Goal: Obtain resource: Download file/media

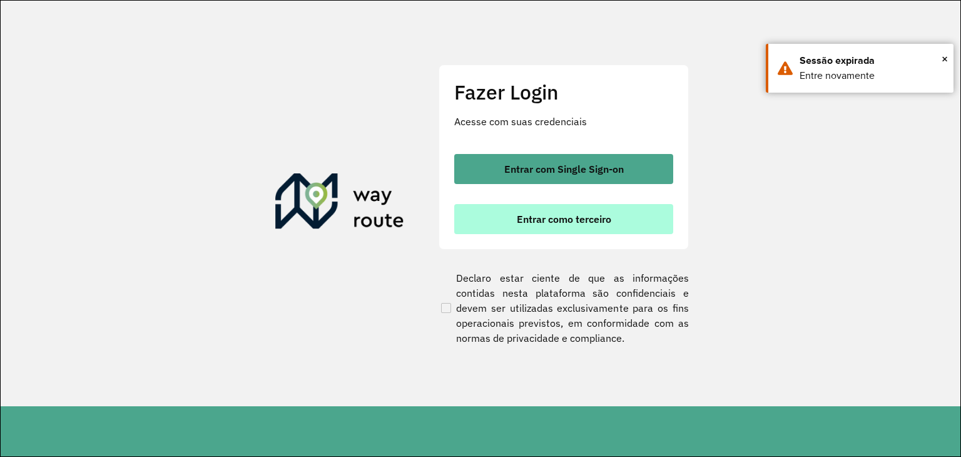
click at [573, 218] on span "Entrar como terceiro" at bounding box center [564, 219] width 94 height 10
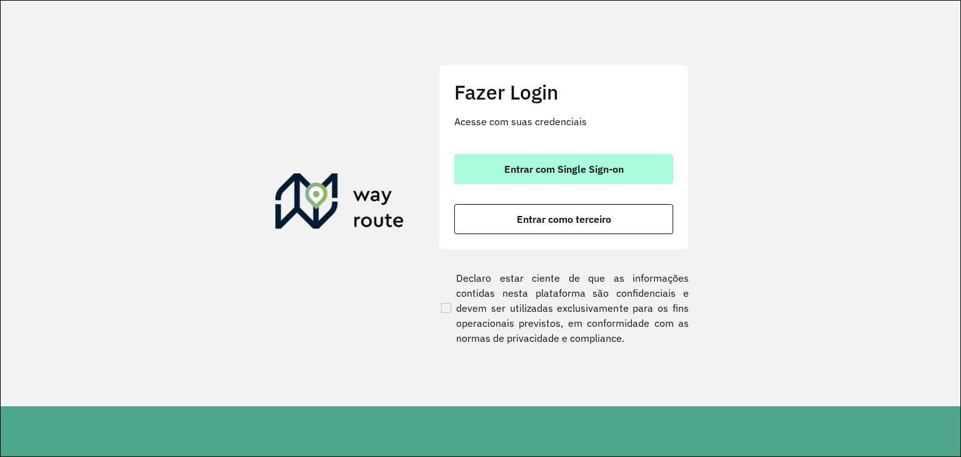
click at [521, 169] on span "Entrar com Single Sign-on" at bounding box center [563, 169] width 119 height 10
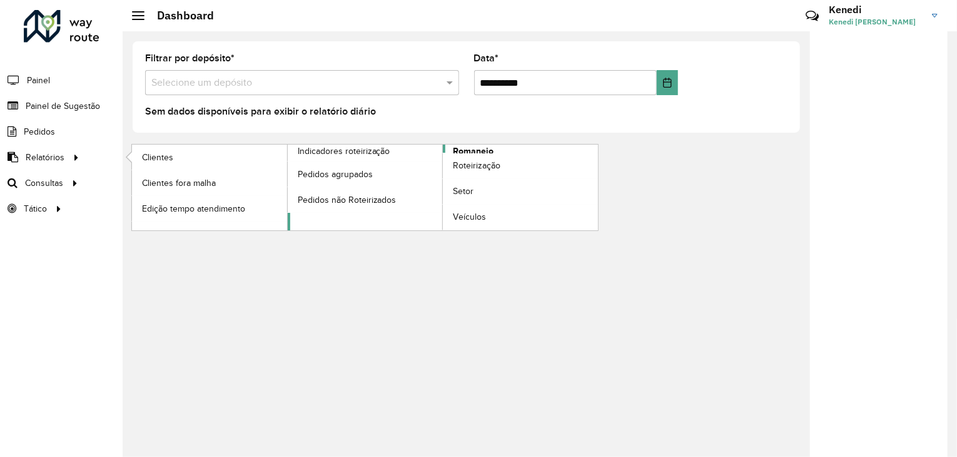
click at [456, 145] on span "Romaneio" at bounding box center [473, 150] width 41 height 13
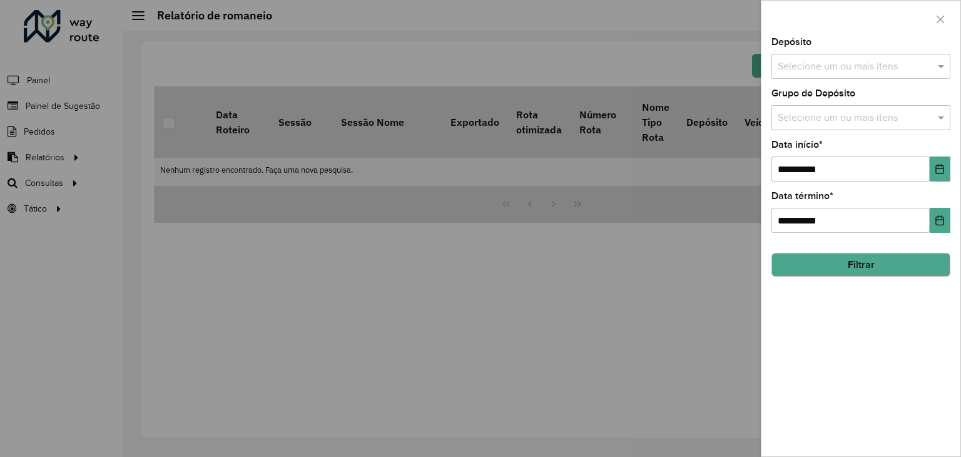
click at [847, 56] on div "Selecione um ou mais itens" at bounding box center [860, 66] width 179 height 25
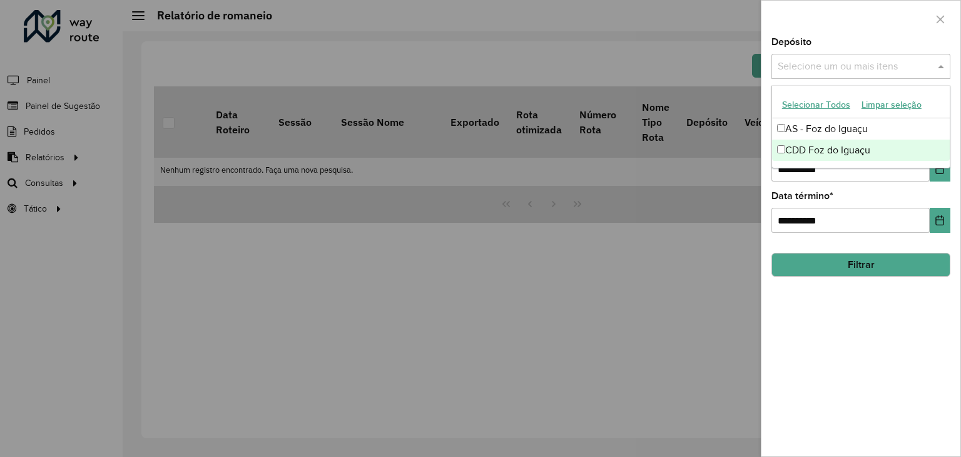
click at [817, 148] on div "CDD Foz do Iguaçu" at bounding box center [861, 149] width 178 height 21
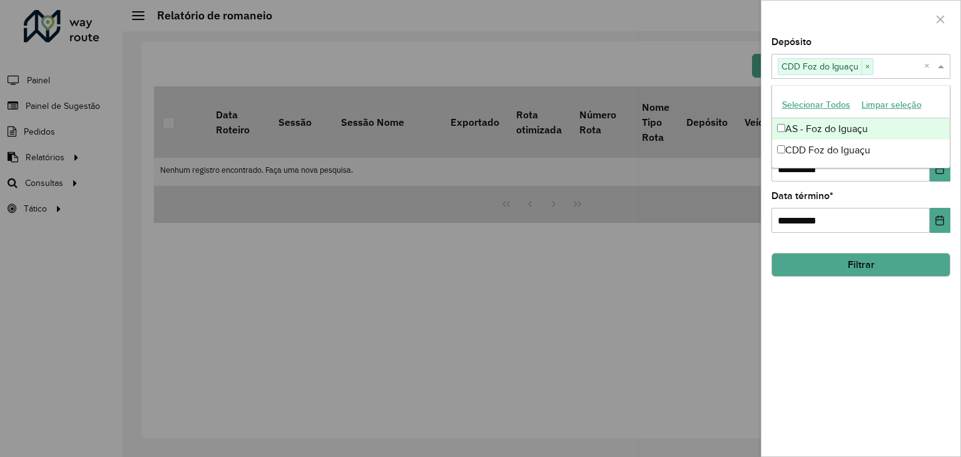
click at [956, 113] on div "**********" at bounding box center [860, 247] width 199 height 418
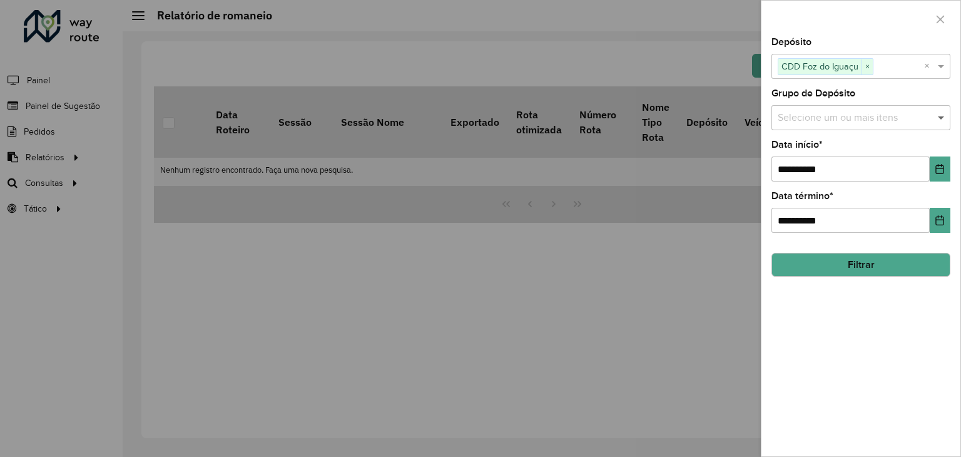
click at [941, 118] on span at bounding box center [942, 117] width 16 height 15
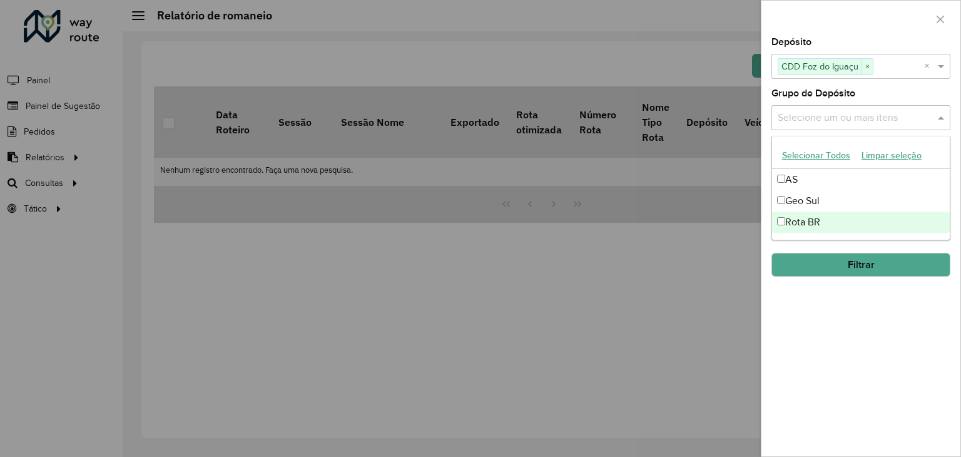
click at [841, 215] on div "Rota BR" at bounding box center [861, 221] width 178 height 21
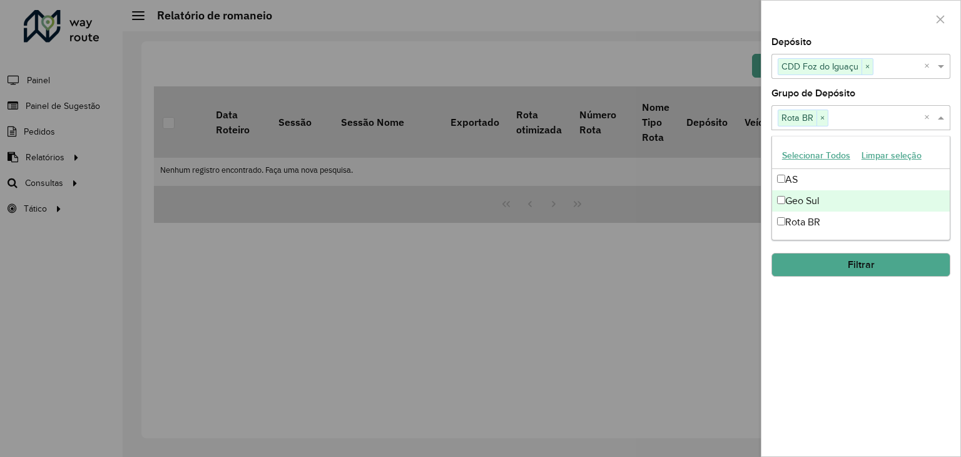
click at [956, 191] on div "**********" at bounding box center [860, 247] width 199 height 418
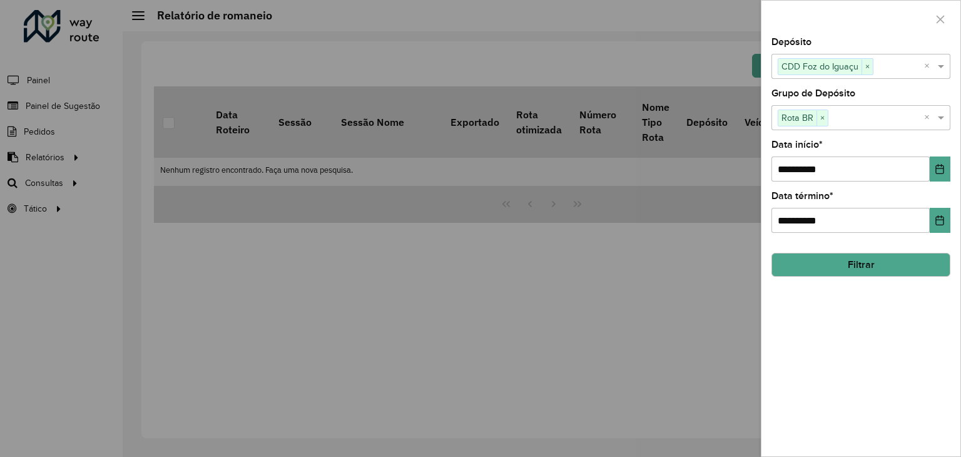
click at [857, 270] on button "Filtrar" at bounding box center [860, 265] width 179 height 24
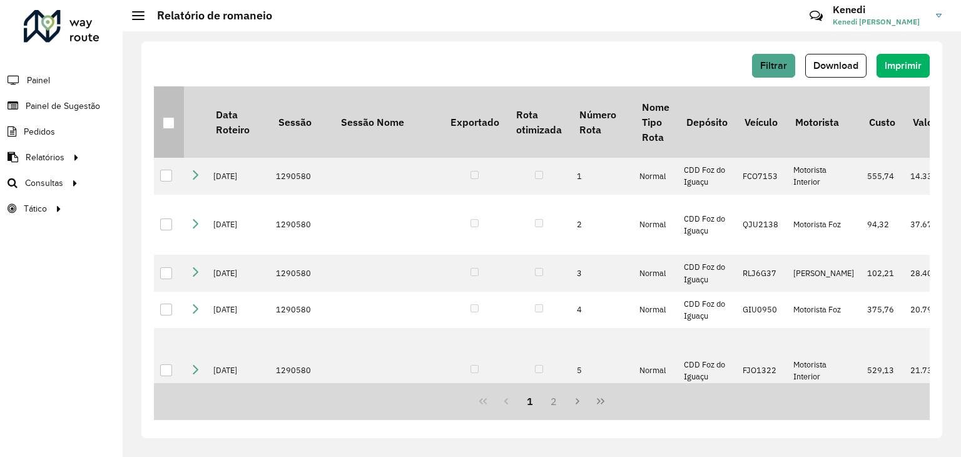
click at [156, 122] on th at bounding box center [169, 121] width 30 height 71
click at [163, 123] on th at bounding box center [169, 121] width 30 height 71
click at [169, 124] on div at bounding box center [169, 123] width 12 height 12
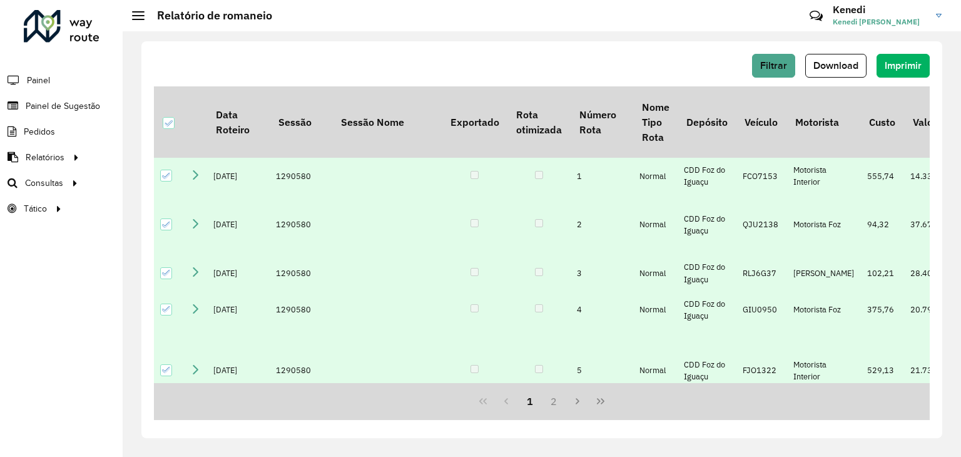
click at [810, 63] on button "Download" at bounding box center [835, 66] width 61 height 24
